Goal: Information Seeking & Learning: Learn about a topic

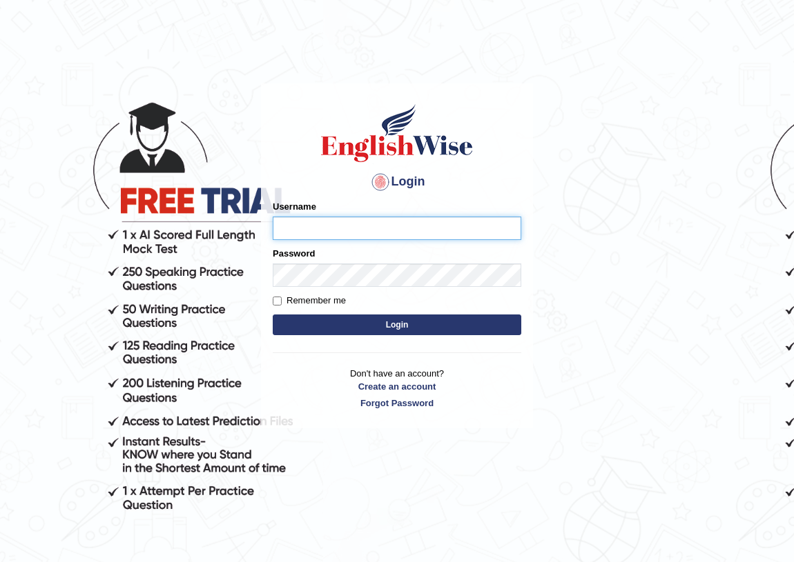
click at [435, 222] on input "Username" at bounding box center [397, 228] width 248 height 23
type input "jatin_parramatta"
drag, startPoint x: 437, startPoint y: 373, endPoint x: 473, endPoint y: 436, distance: 72.3
click at [473, 436] on div "Login Please fix the following errors: Username jatin_parramatta Password Remem…" at bounding box center [397, 321] width 276 height 562
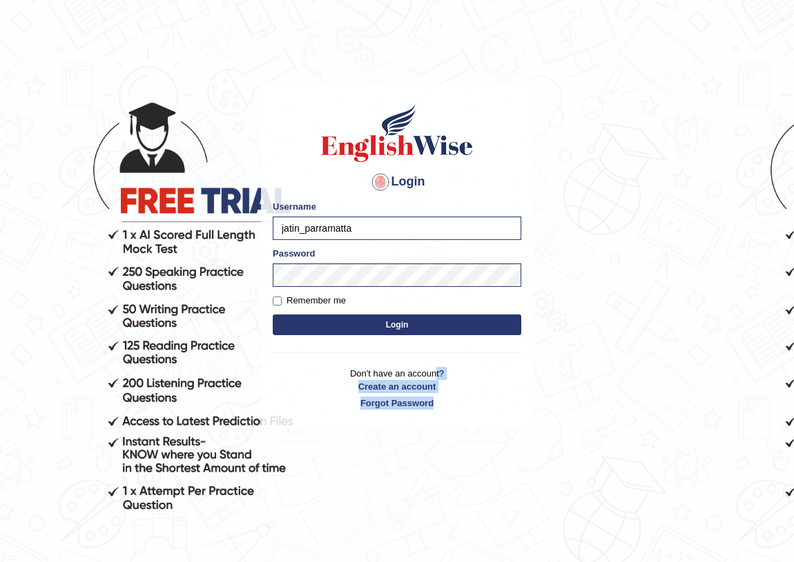
click at [489, 315] on button "Login" at bounding box center [397, 325] width 248 height 21
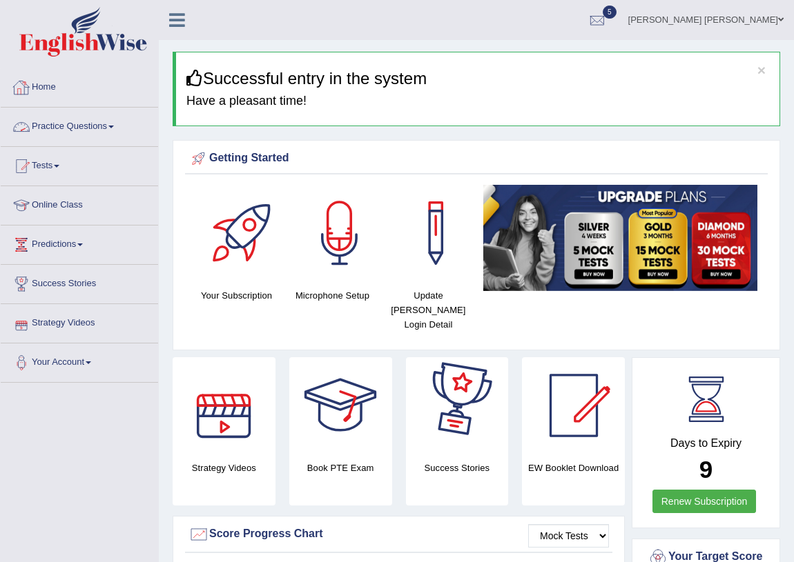
click at [99, 124] on link "Practice Questions" at bounding box center [79, 125] width 157 height 35
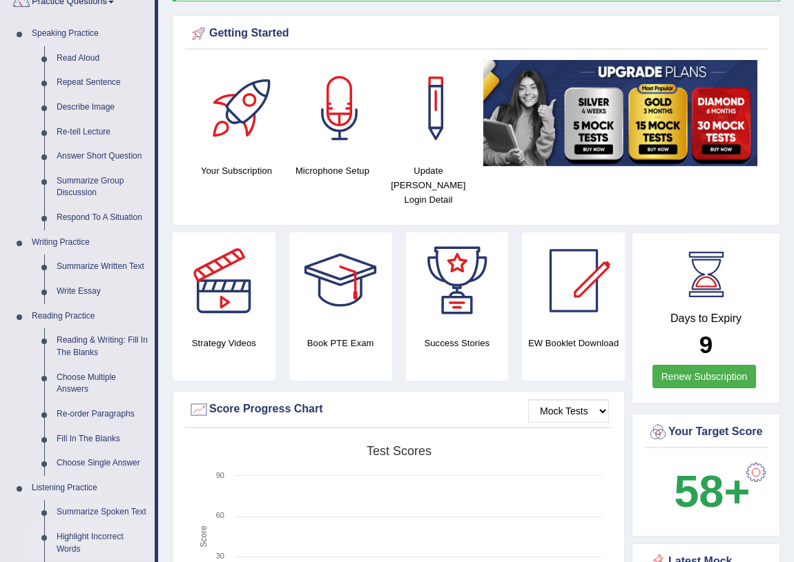
scroll to position [313, 0]
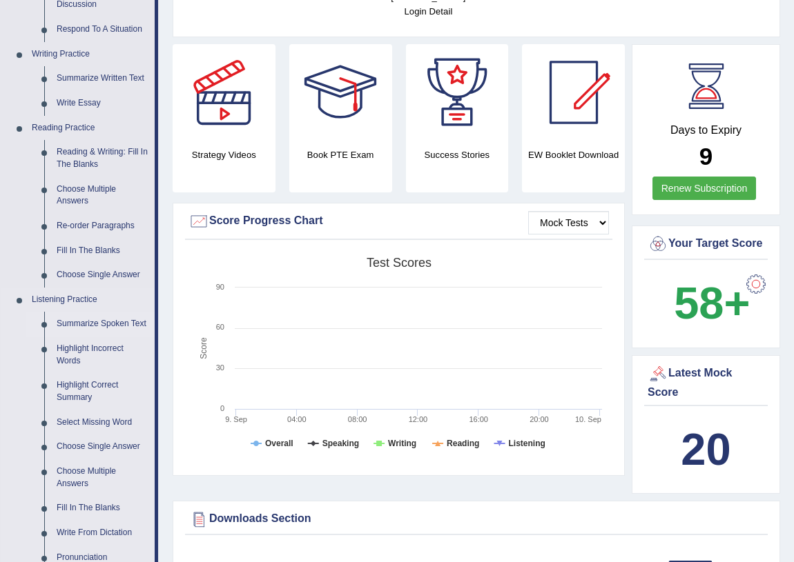
click at [98, 322] on link "Summarize Spoken Text" at bounding box center [102, 324] width 104 height 25
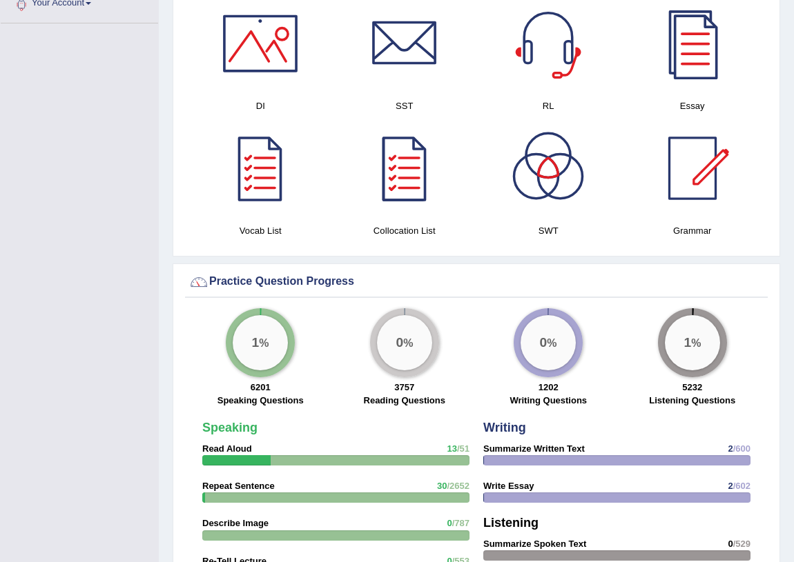
scroll to position [785, 0]
